Goal: Transaction & Acquisition: Purchase product/service

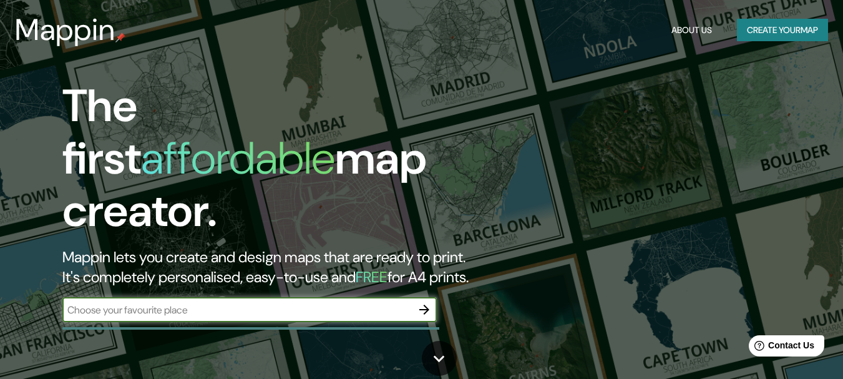
click at [427, 302] on icon "button" at bounding box center [424, 309] width 15 height 15
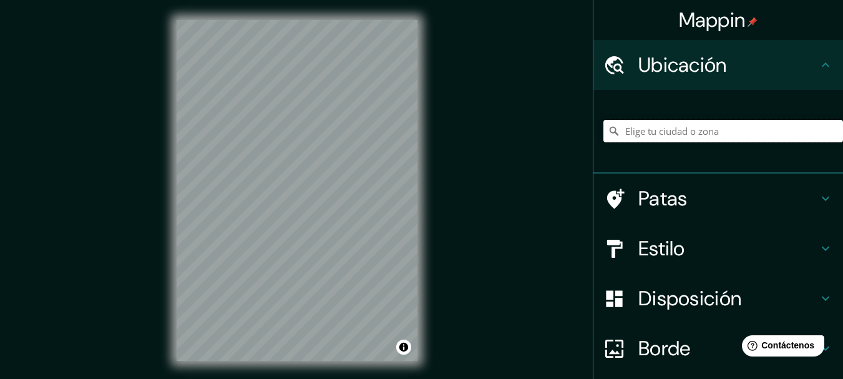
click at [644, 123] on input "Elige tu ciudad o zona" at bounding box center [722, 131] width 239 height 22
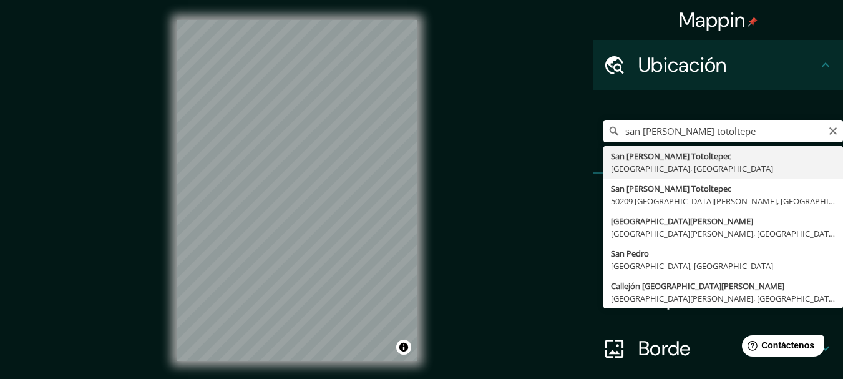
type input "San [PERSON_NAME] Totoltepec, [GEOGRAPHIC_DATA], [GEOGRAPHIC_DATA]"
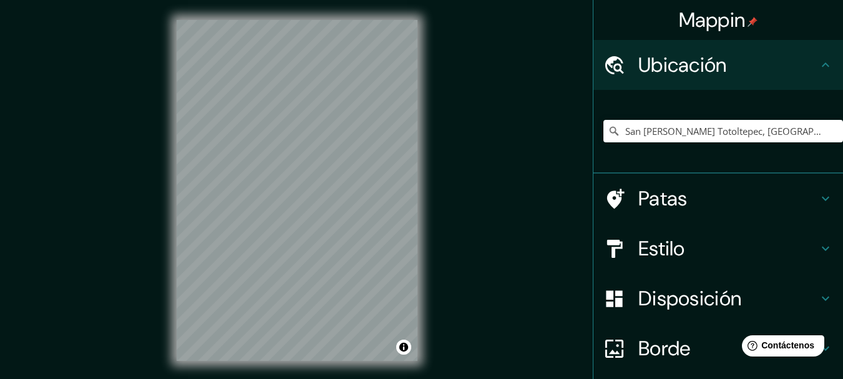
click at [700, 296] on font "Disposición" at bounding box center [689, 298] width 103 height 26
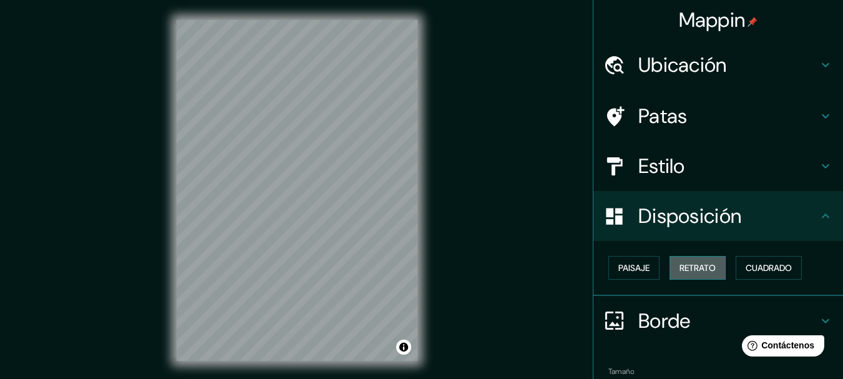
click at [690, 269] on font "Retrato" at bounding box center [697, 267] width 36 height 11
click at [627, 266] on font "Paisaje" at bounding box center [633, 267] width 31 height 11
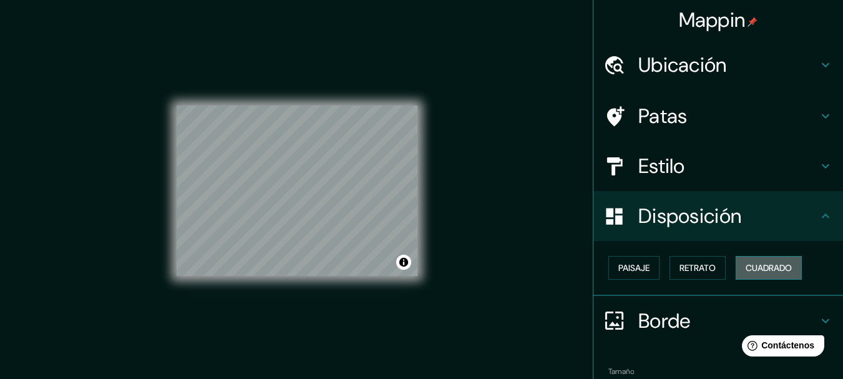
click at [735, 265] on button "Cuadrado" at bounding box center [768, 268] width 66 height 24
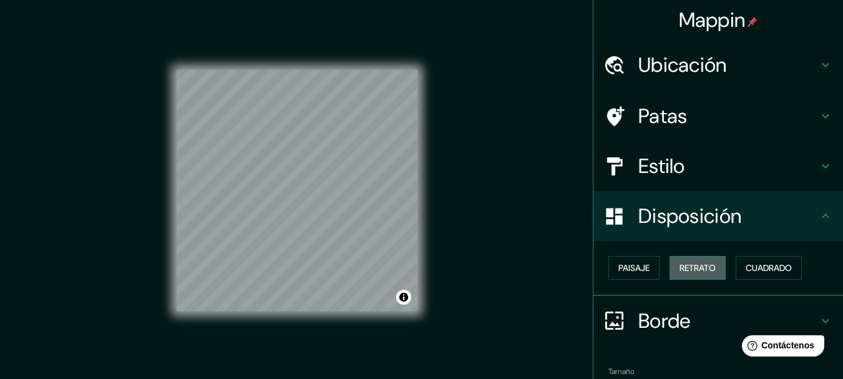
click at [669, 267] on button "Retrato" at bounding box center [697, 268] width 56 height 24
